Goal: Register for event/course

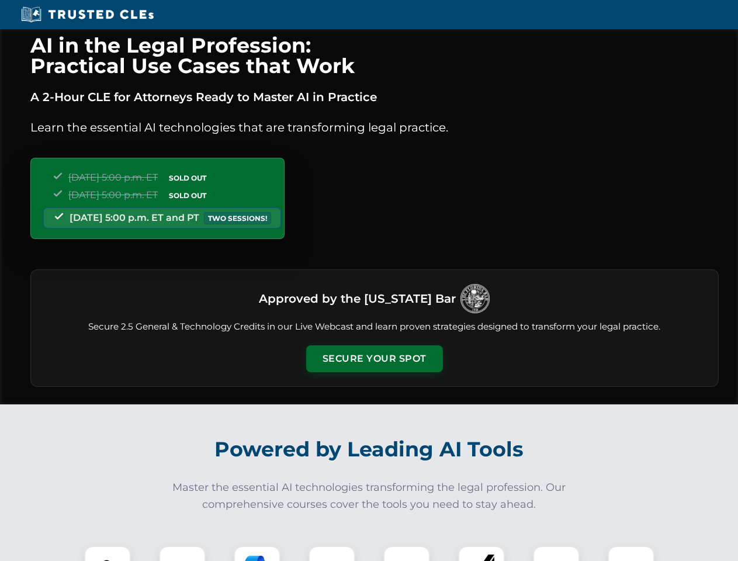
click at [374, 359] on button "Secure Your Spot" at bounding box center [374, 358] width 137 height 27
click at [108, 553] on img at bounding box center [108, 569] width 34 height 34
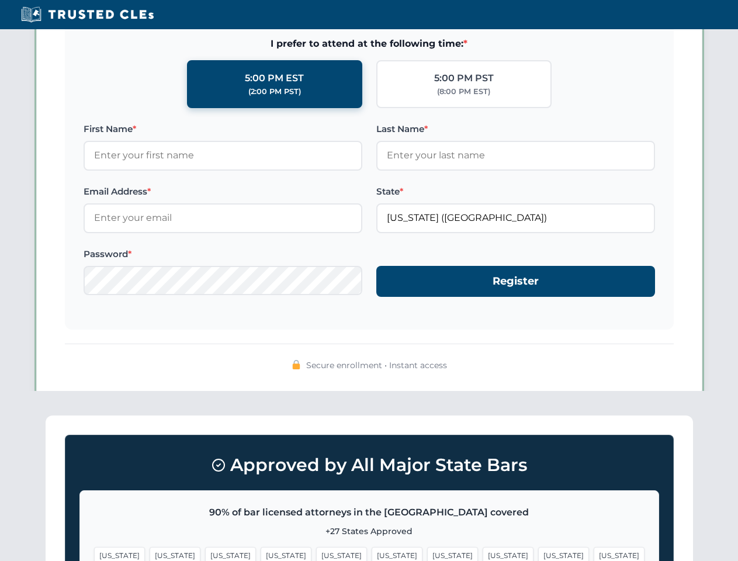
click at [538, 553] on span "[US_STATE]" at bounding box center [563, 555] width 51 height 17
